Goal: Task Accomplishment & Management: Complete application form

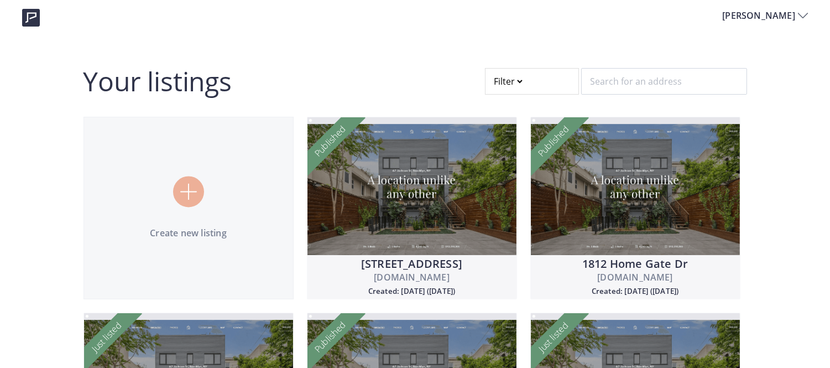
click at [496, 80] on div at bounding box center [532, 81] width 94 height 27
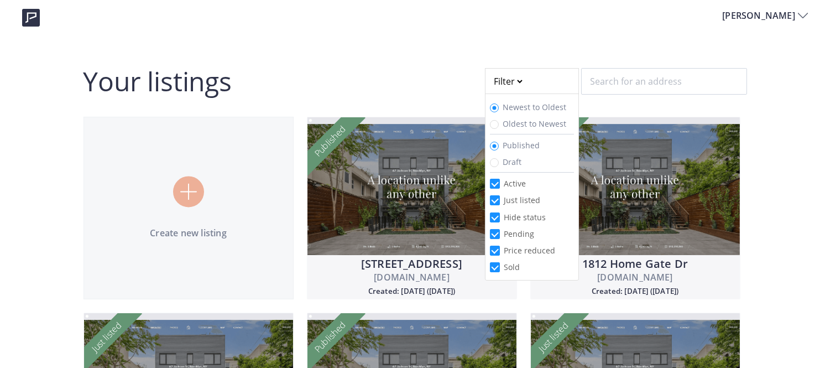
click at [500, 162] on span "Draft" at bounding box center [513, 162] width 28 height 11
click at [499, 162] on input "Draft" at bounding box center [494, 162] width 9 height 9
radio input "true"
radio input "false"
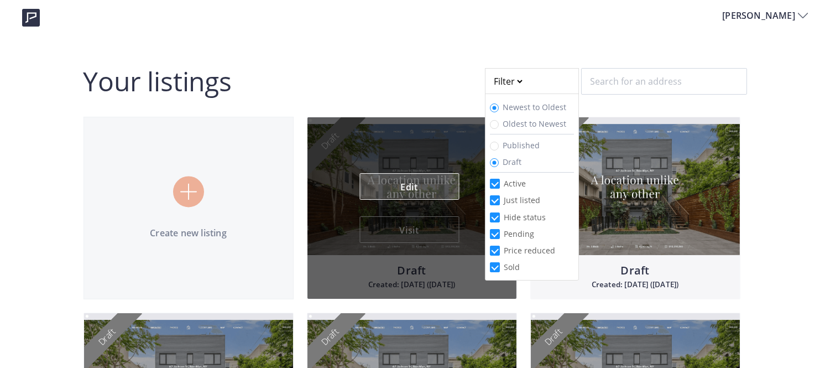
click at [422, 192] on link "Edit" at bounding box center [410, 186] width 100 height 27
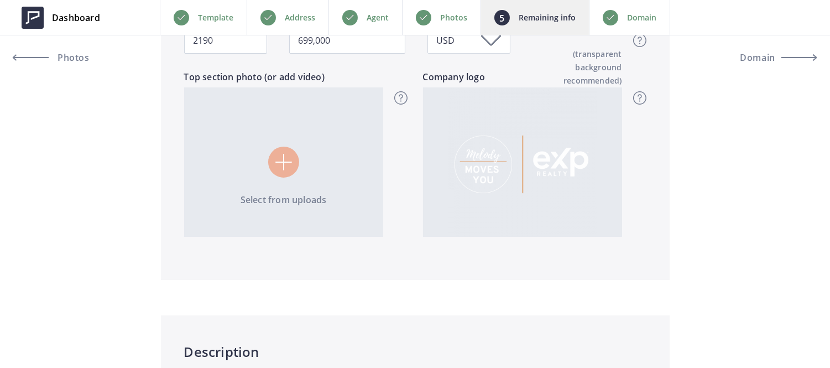
scroll to position [422, 0]
click at [307, 25] on div "Address" at bounding box center [288, 17] width 82 height 35
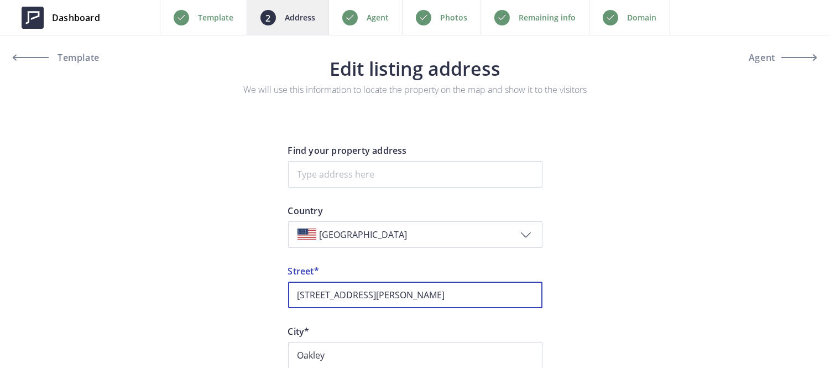
click at [373, 290] on input "[STREET_ADDRESS][PERSON_NAME]" at bounding box center [415, 295] width 254 height 27
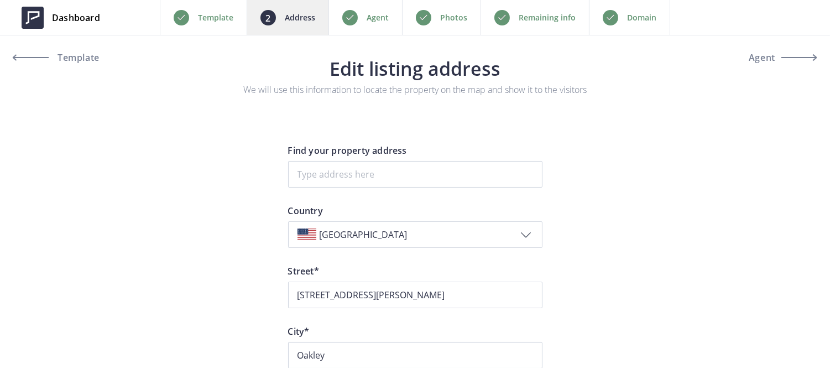
click at [440, 13] on div "Photos" at bounding box center [441, 17] width 79 height 35
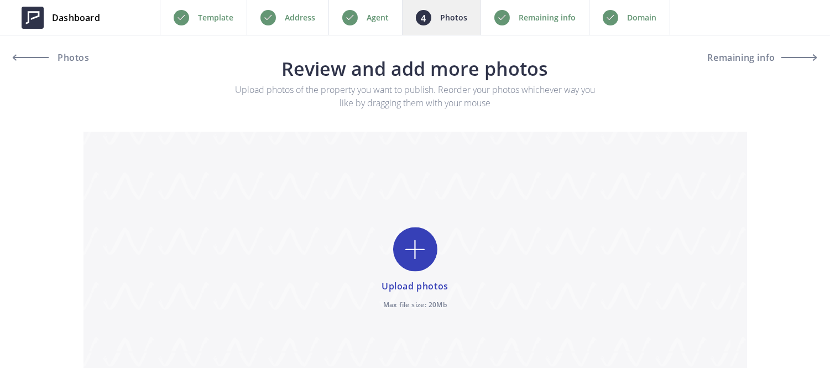
click at [409, 256] on input "file" at bounding box center [416, 270] width 664 height 276
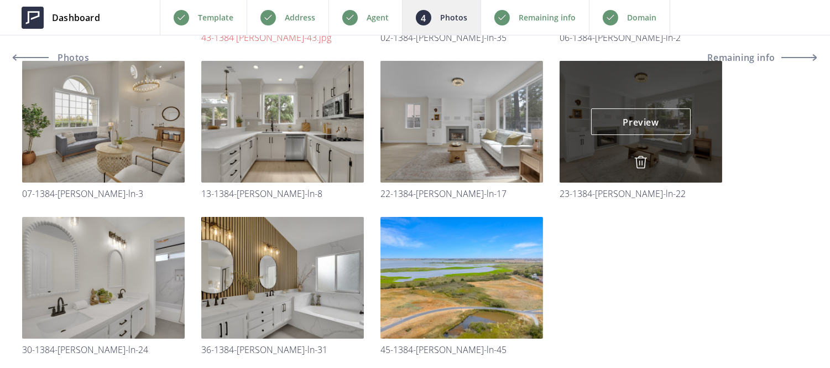
scroll to position [346, 0]
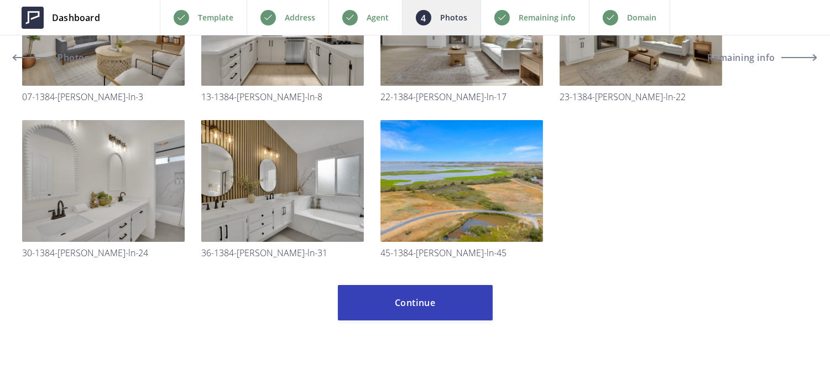
click at [606, 192] on input "file" at bounding box center [415, 20] width 786 height 512
type input "C:\fakepath\43-1384 Rutherford Ln-43.jpg"
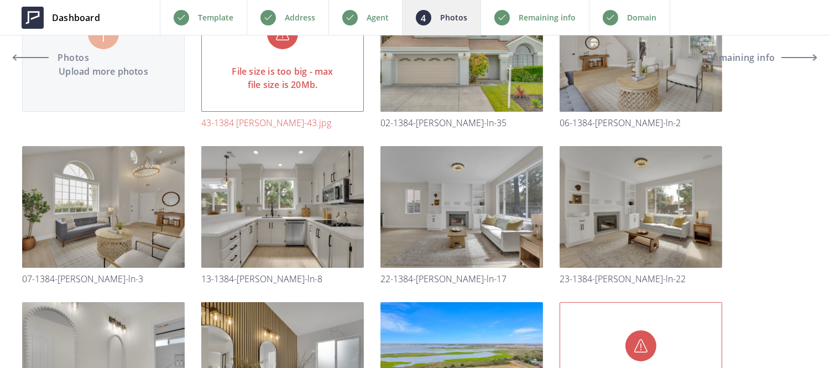
scroll to position [0, 0]
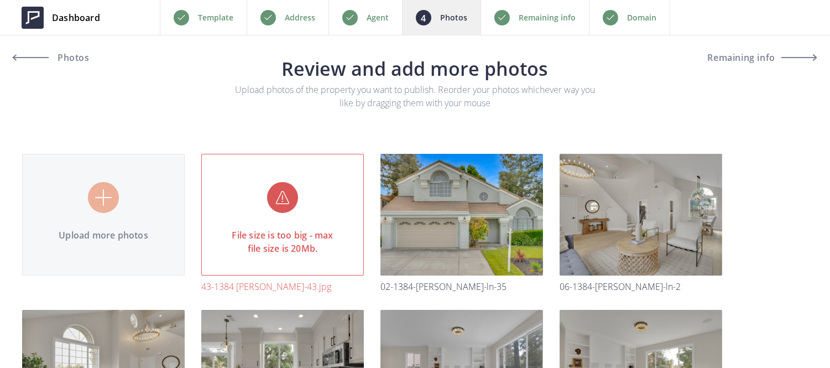
click at [559, 29] on div "Remaining info" at bounding box center [535, 17] width 108 height 35
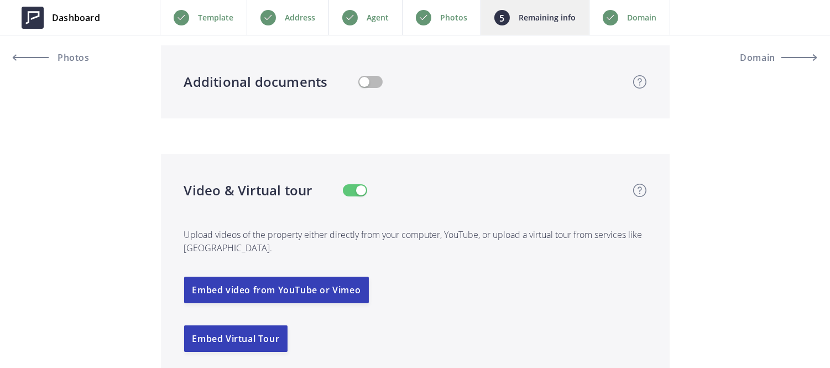
scroll to position [1975, 0]
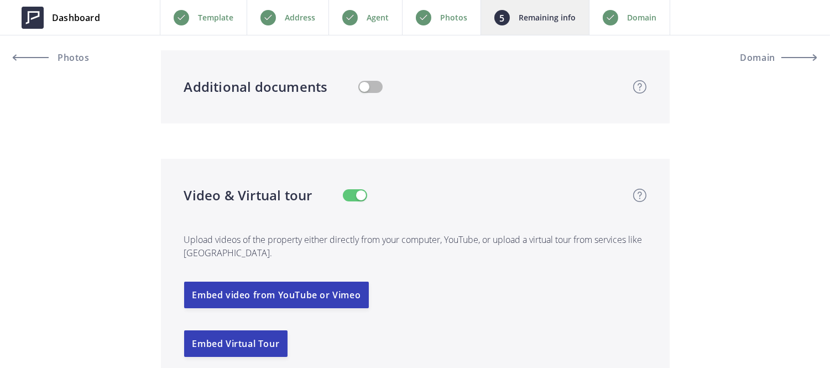
click at [353, 201] on button "button" at bounding box center [355, 195] width 24 height 12
type input "699,000"
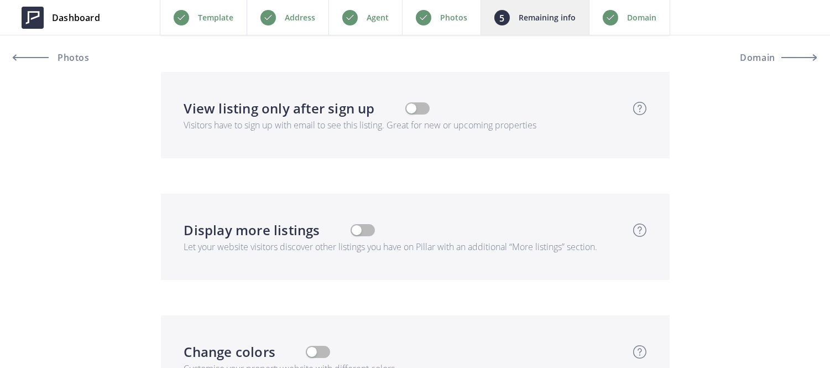
scroll to position [2692, 0]
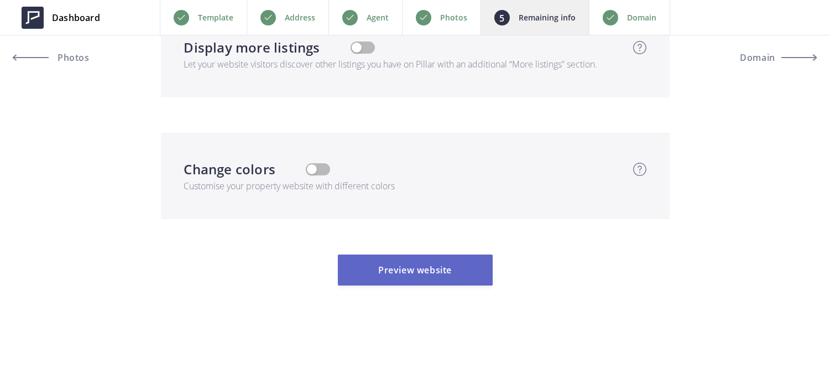
click at [421, 273] on button "Preview website" at bounding box center [415, 269] width 155 height 31
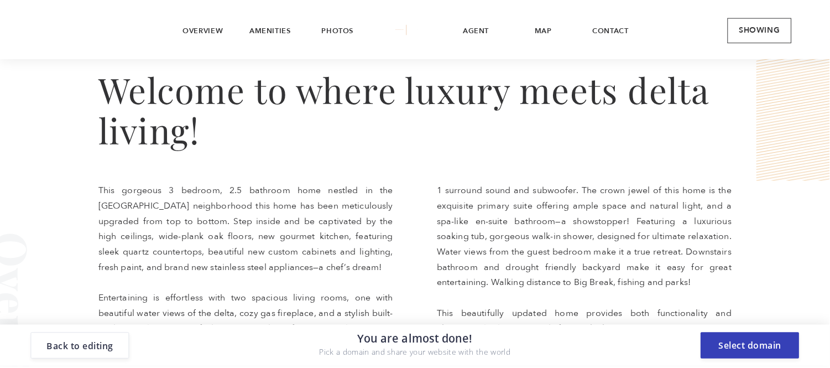
scroll to position [437, 0]
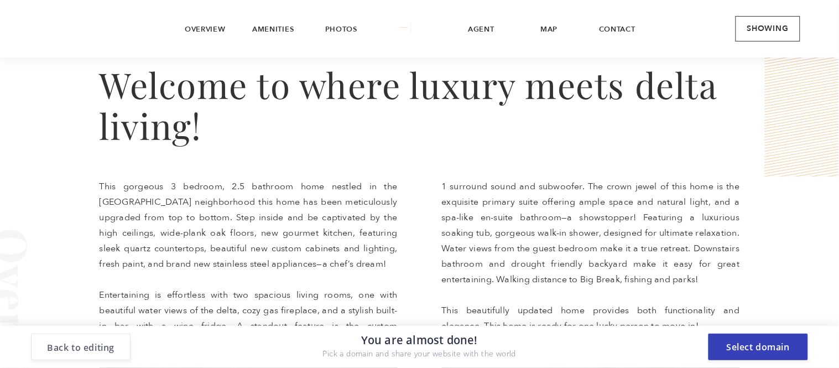
click at [117, 343] on button "Back to editing" at bounding box center [81, 347] width 100 height 27
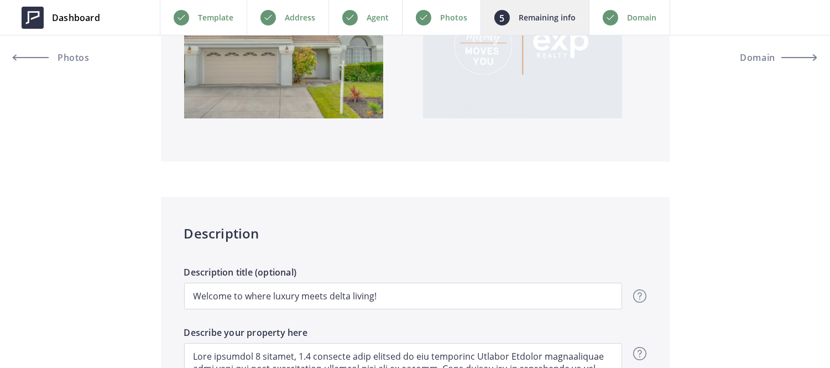
scroll to position [567, 0]
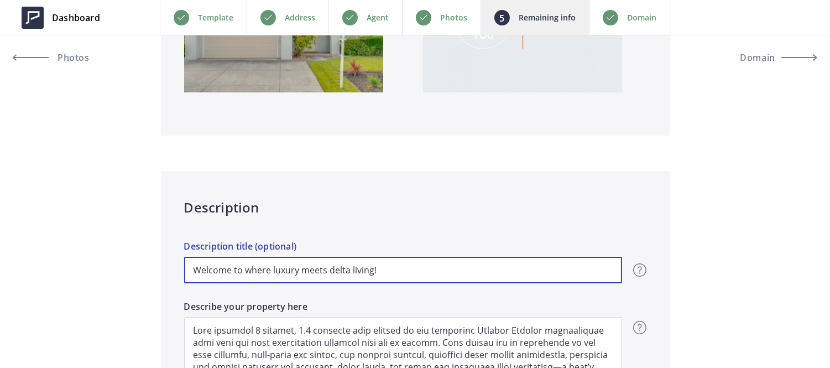
click at [296, 265] on input "Welcome to where luxury meets delta living!" at bounding box center [403, 270] width 438 height 27
type input "699,000"
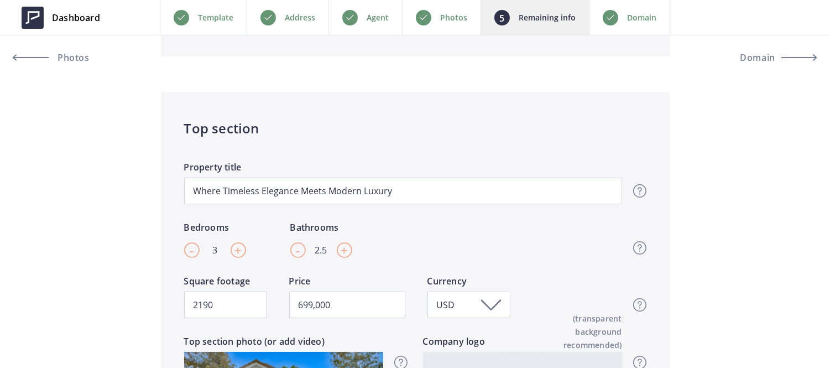
scroll to position [158, 0]
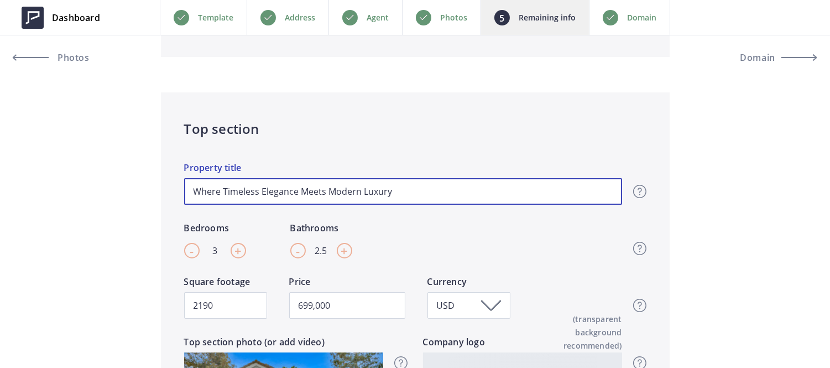
click at [299, 196] on input "Where Timeless Elegance Meets Modern Luxury" at bounding box center [403, 191] width 438 height 27
paste input "elcome to where luxury meets delta living!"
type input "Welcome to where luxury meets delta living!"
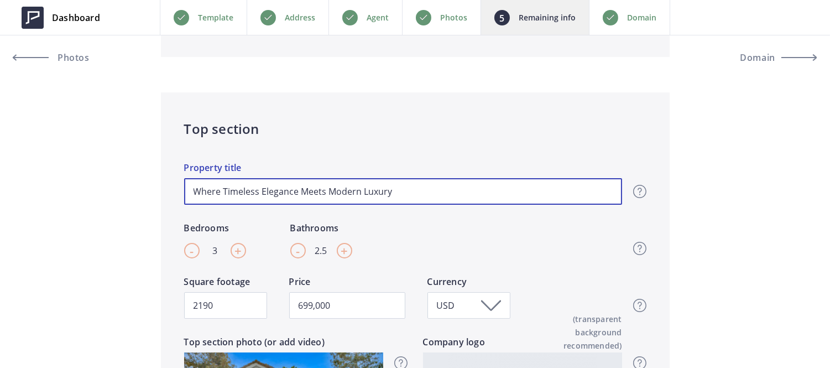
type input "699,000"
click at [252, 191] on input "Welcome to where luxury meets delta living!" at bounding box center [403, 191] width 438 height 27
type input "Welcome to here luxury meets delta living!"
type input "699,000"
type input "Welcome to Where luxury meets delta living!"
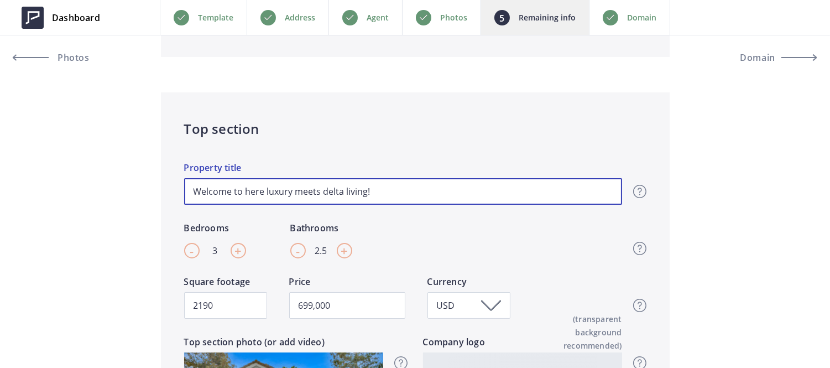
type input "699,000"
click at [274, 190] on input "Welcome to Where luxury meets delta living!" at bounding box center [403, 191] width 438 height 27
type input "Welcome to Where uxury meets delta living!"
type input "699,000"
type input "Welcome to Where Luxury meets delta living!"
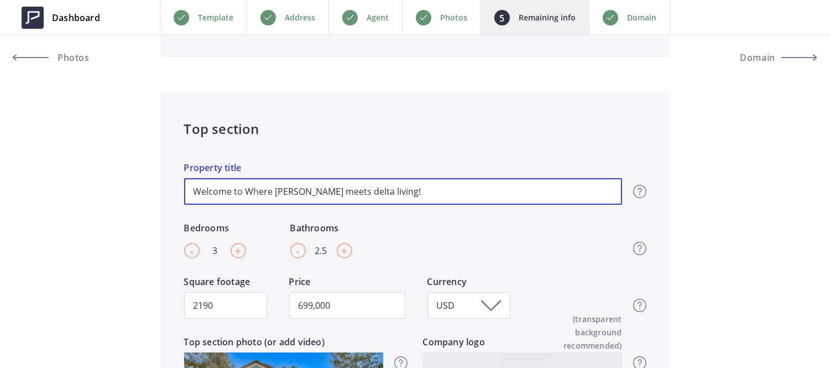
type input "699,000"
click at [309, 191] on input "Welcome to Where Luxury meets delta living!" at bounding box center [403, 191] width 438 height 27
type input "Welcome to Where Luxury eets delta living!"
type input "699,000"
type input "Welcome to Where Luxury Meets delta living!"
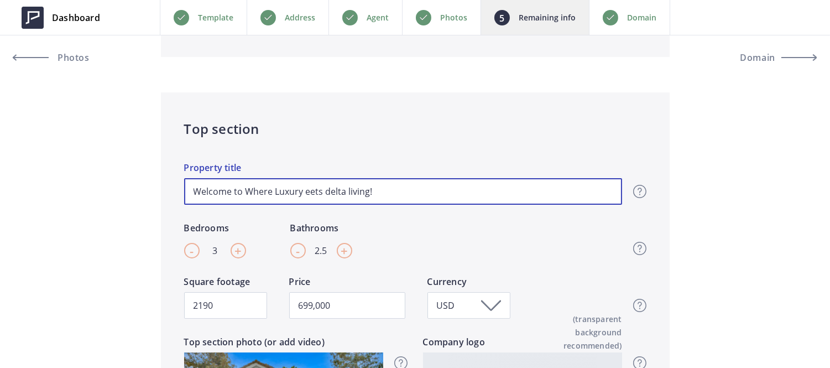
type input "699,000"
click at [335, 191] on input "Welcome to Where Luxury Meets delta living!" at bounding box center [403, 191] width 438 height 27
type input "Welcome to Where Luxury Meets elta living!"
type input "699,000"
type input "Welcome to Where Luxury Meets Delta living!"
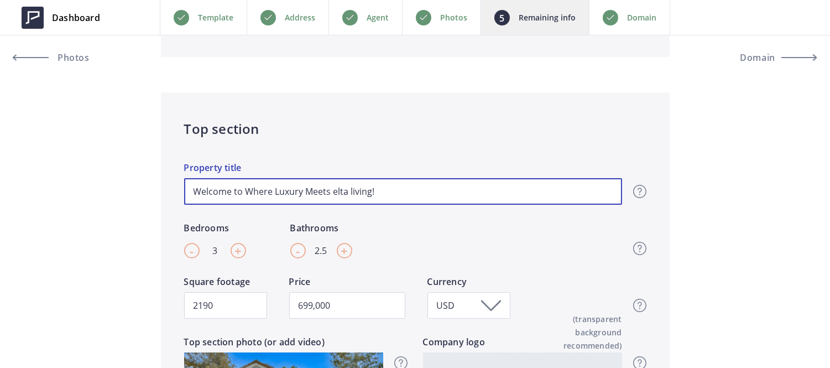
type input "699,000"
click at [357, 190] on input "Welcome to Where Luxury Meets Delta living!" at bounding box center [403, 191] width 438 height 27
type input "Welcome to Where Luxury Meets Delta iving!"
type input "699,000"
type input "Welcome to Where Luxury Meets Delta Living!"
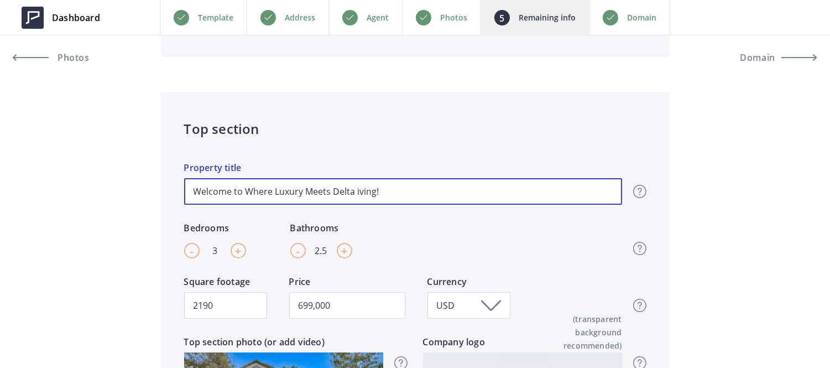
type input "699,000"
type input "Welcome to Where Luxury Meets Delta Living!"
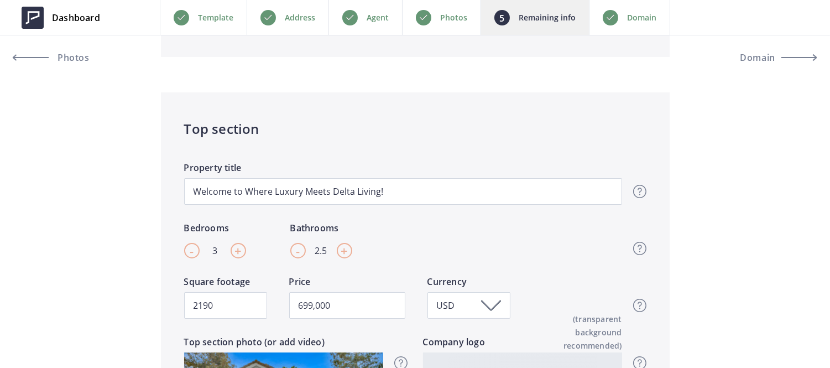
click at [381, 210] on div "Welcome to Where Luxury Meets Delta Living! Property title Top section title It…" at bounding box center [403, 191] width 438 height 60
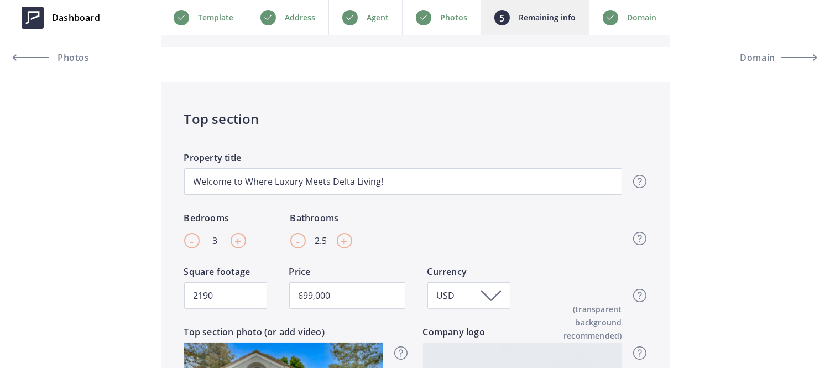
scroll to position [168, 0]
click at [635, 27] on div "Domain" at bounding box center [629, 17] width 81 height 35
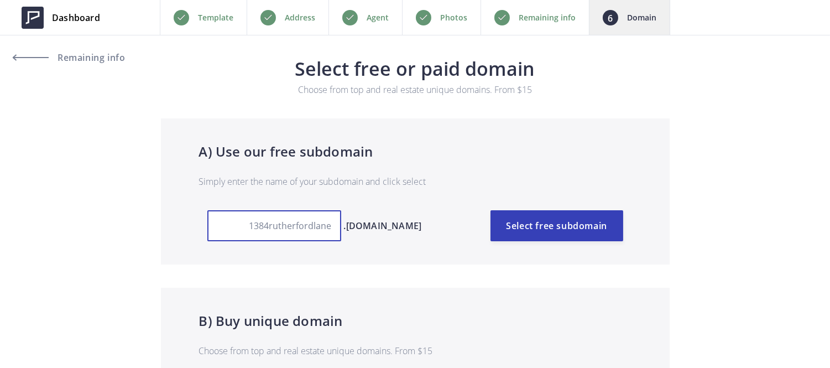
click at [325, 231] on input "1384rutherfordlane" at bounding box center [274, 225] width 134 height 31
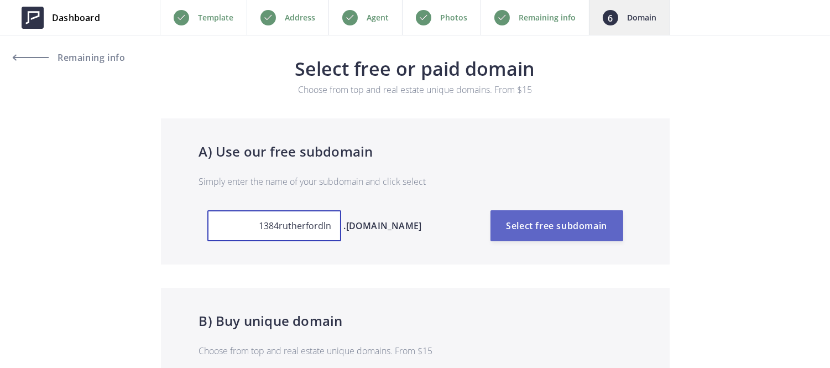
type input "1384rutherfordln"
click at [509, 231] on button "Select free subdomain" at bounding box center [557, 225] width 133 height 31
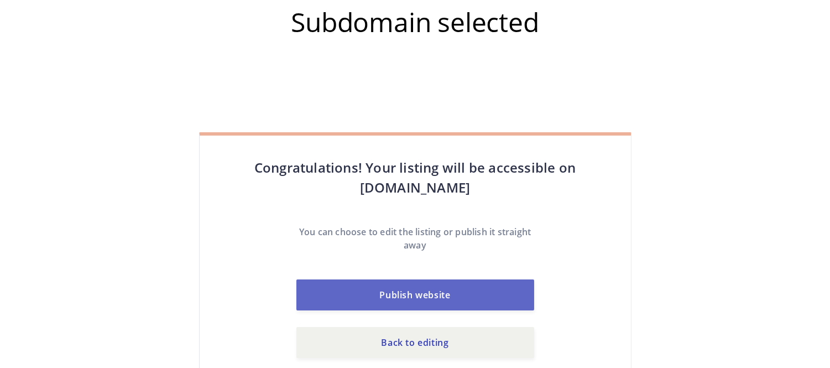
click at [466, 298] on button "Publish website" at bounding box center [415, 294] width 238 height 31
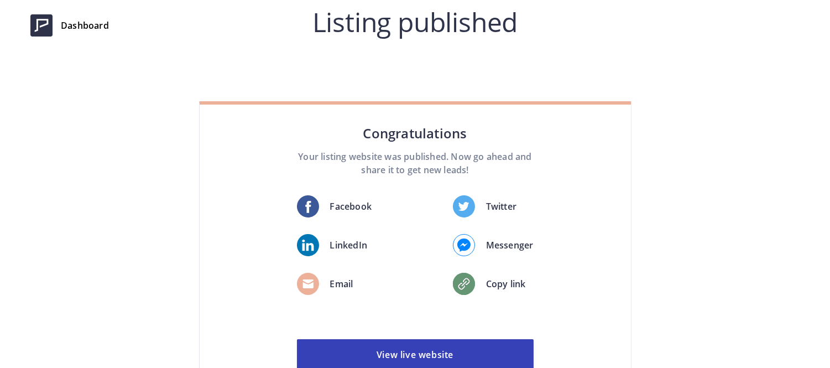
scroll to position [85, 0]
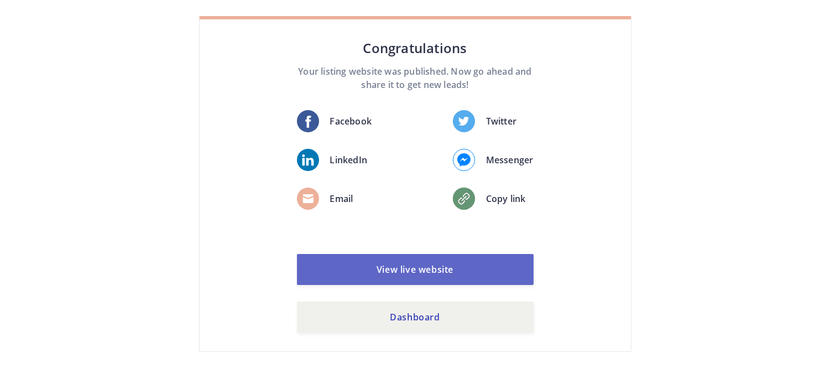
click at [455, 281] on link "View live website" at bounding box center [415, 269] width 237 height 31
